Goal: Navigation & Orientation: Find specific page/section

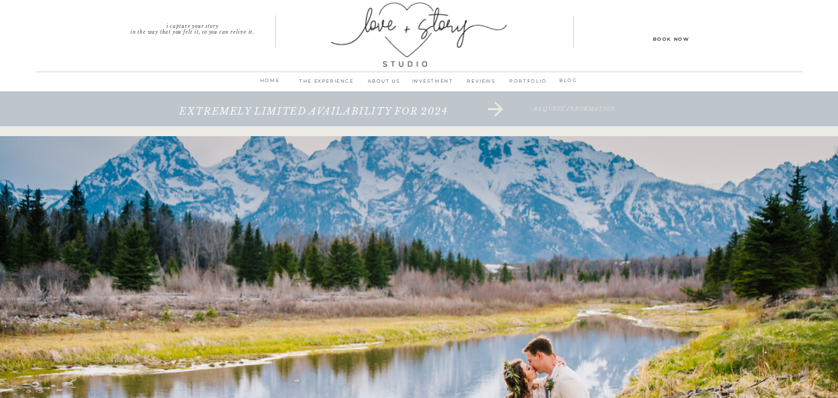
click at [438, 80] on p "INVESTMENT" at bounding box center [432, 84] width 49 height 16
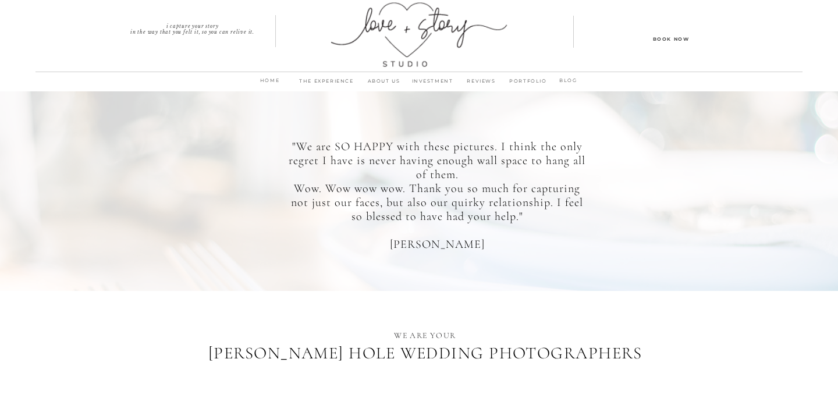
click at [514, 79] on p "PORTFOLIO" at bounding box center [528, 84] width 45 height 16
